Goal: Complete application form

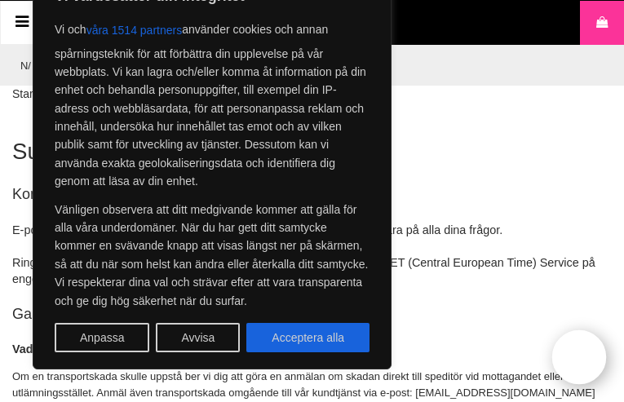
type input "N/A"
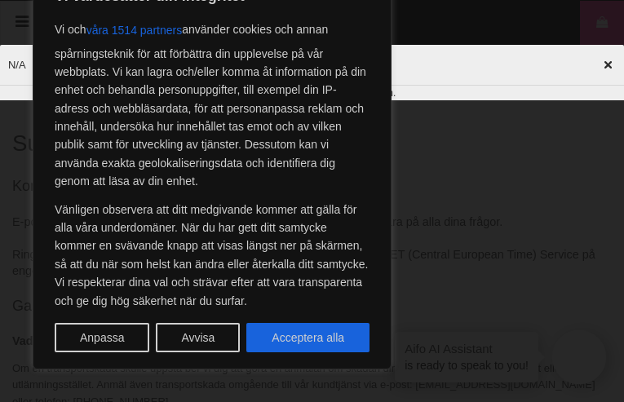
type input "N/A"
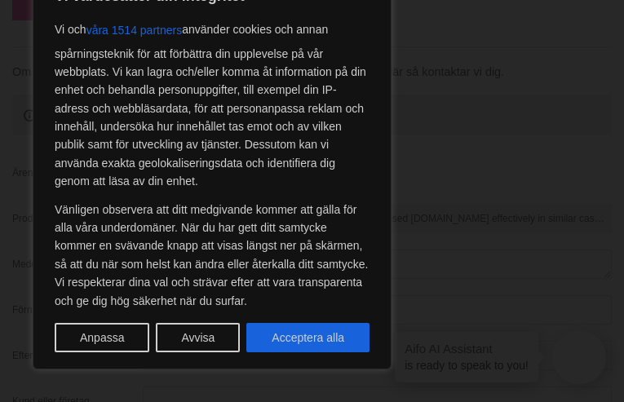
type input "Hi there,"Water" seems like it could be misspelled. I've used [DOMAIN_NAME] eff…"
type input "[PERSON_NAME]"
type input "Gibson"
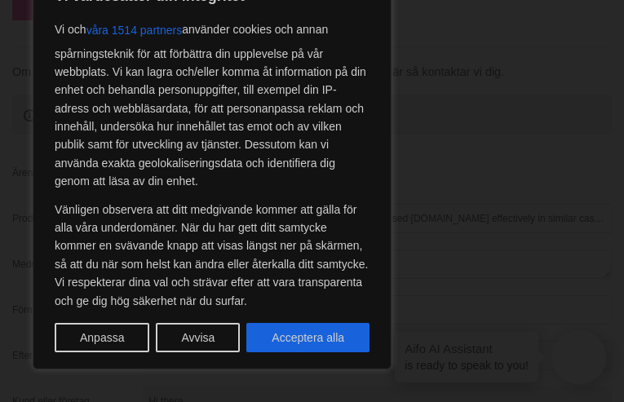
type input "Hi there,"Water" seems like it could be misspelled. I've used [DOMAIN_NAME] effe"
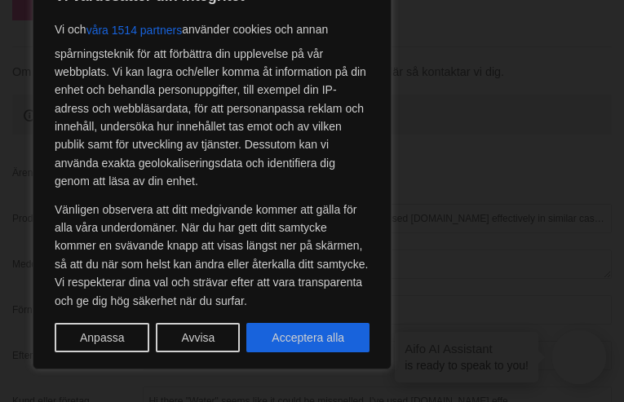
scroll to position [1661, 0]
type input "Hi there,"Water" seems like it could be misspelled. I've used [DOMAIN_NAME] effe"
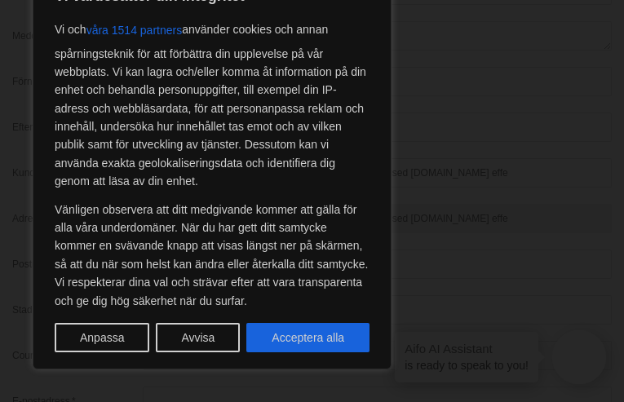
type input "Hi there,"Water" seems like it could be misspelled. I've used [DOMAIN_NAME] effe"
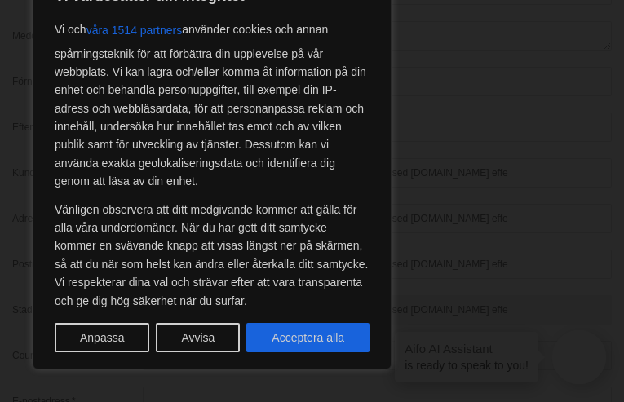
type input "Hi there,"Water" seems like it could be misspelled. I've used [DOMAIN_NAME] effe"
